Goal: Information Seeking & Learning: Learn about a topic

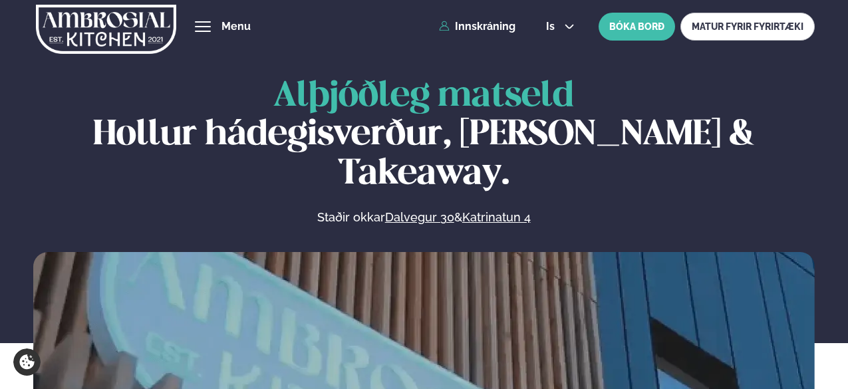
scroll to position [571, 0]
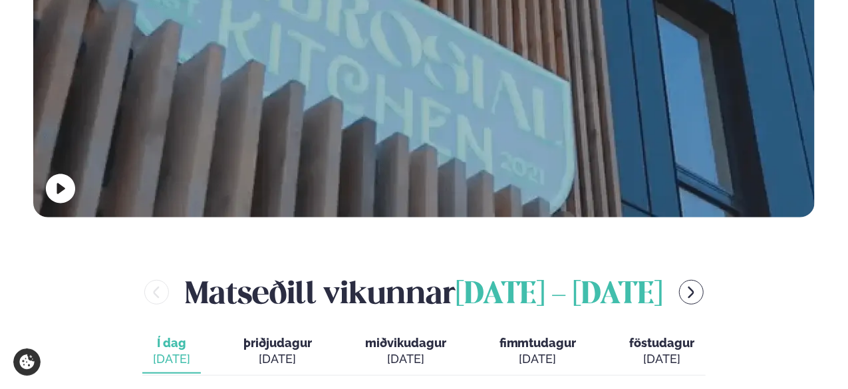
scroll to position [569, 0]
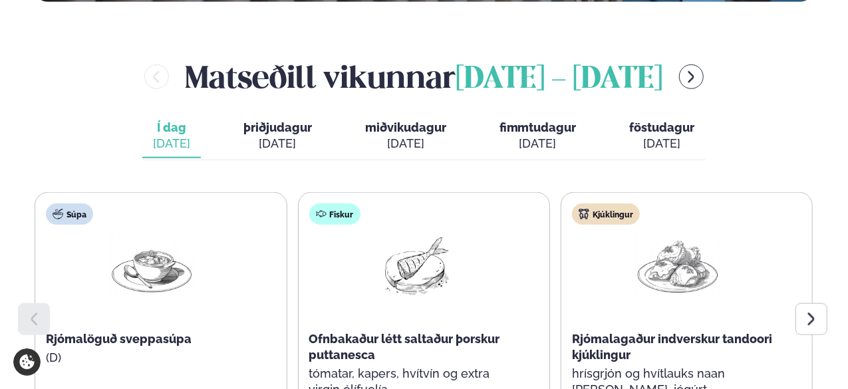
click at [433, 114] on button "miðvikudagur mið. [DATE]" at bounding box center [406, 136] width 102 height 44
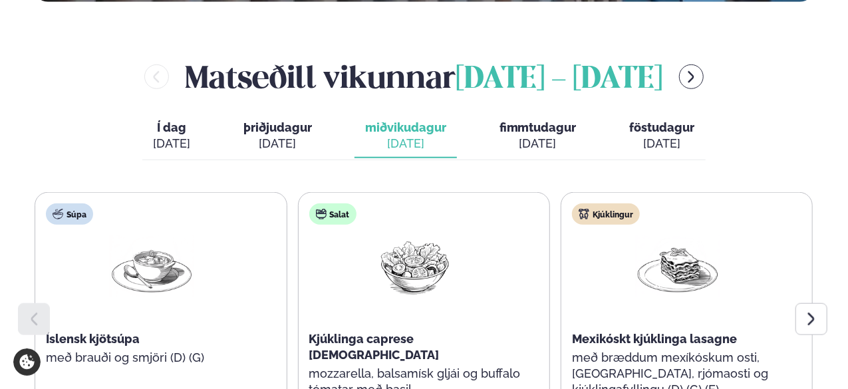
click at [817, 303] on div at bounding box center [812, 319] width 32 height 32
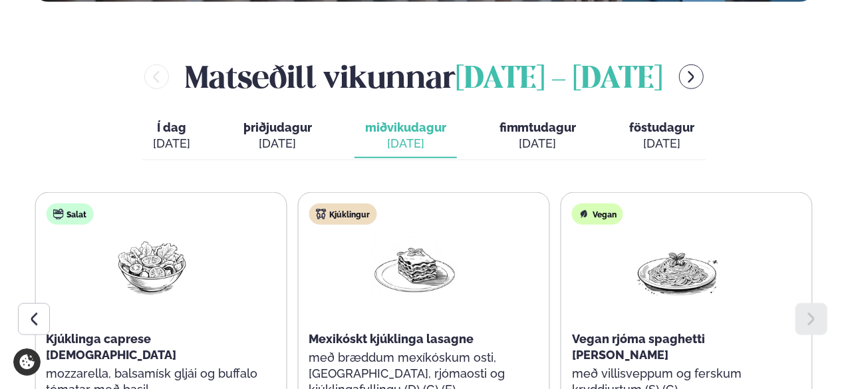
click at [533, 136] on div "[DATE]" at bounding box center [538, 144] width 77 height 16
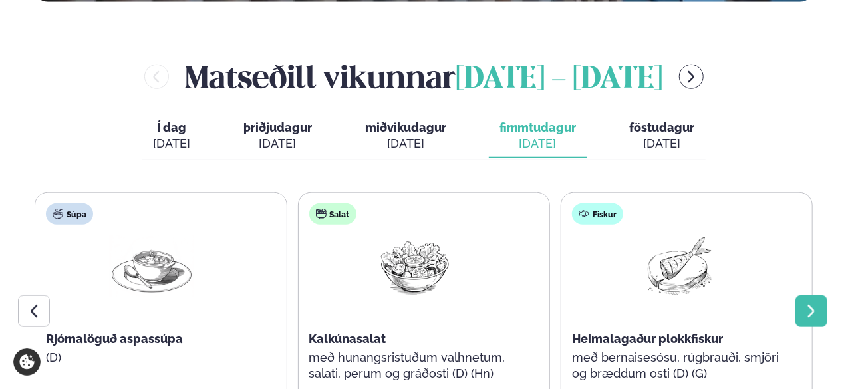
click at [812, 303] on icon at bounding box center [812, 311] width 16 height 16
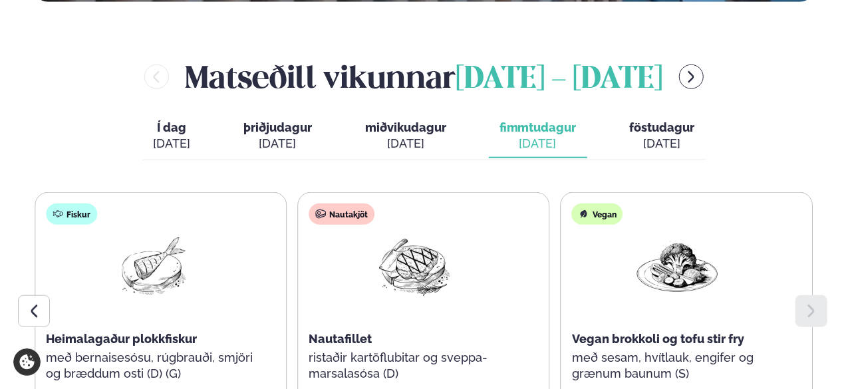
click at [621, 114] on button "föstudagur fös. [DATE]" at bounding box center [662, 136] width 86 height 44
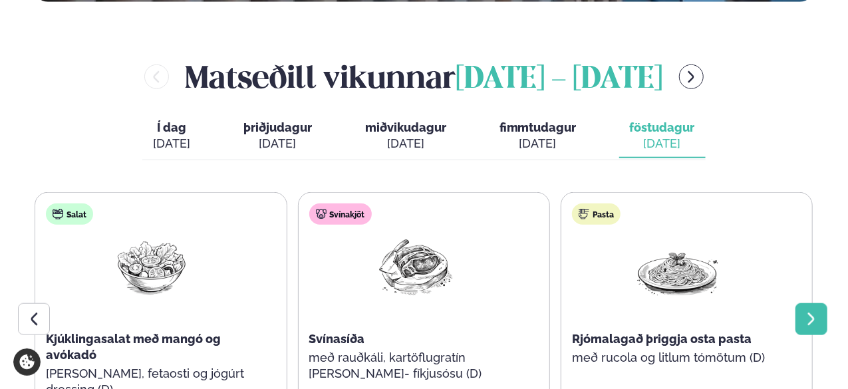
click at [806, 311] on icon at bounding box center [812, 319] width 16 height 16
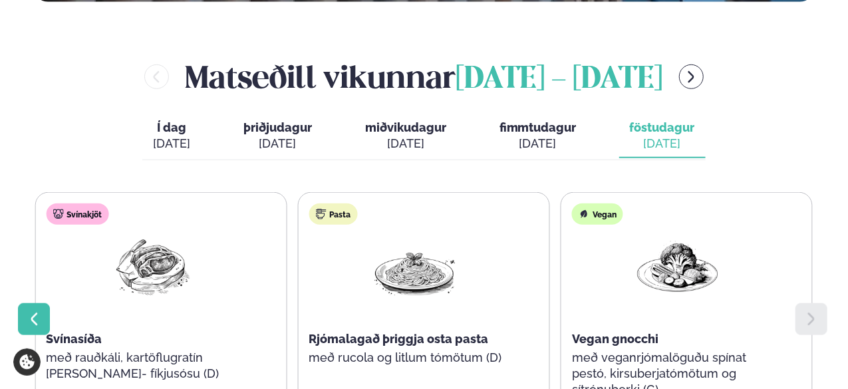
click at [41, 311] on icon at bounding box center [34, 319] width 16 height 16
